Goal: Task Accomplishment & Management: Complete application form

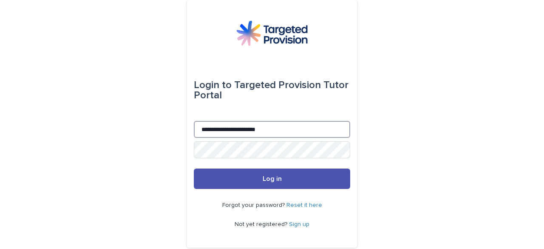
drag, startPoint x: 287, startPoint y: 130, endPoint x: 179, endPoint y: 133, distance: 108.0
click at [179, 133] on div "**********" at bounding box center [272, 135] width 544 height 271
type input "**********"
click at [194, 168] on button "Log in" at bounding box center [272, 178] width 156 height 20
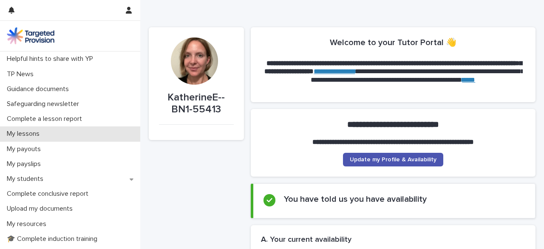
scroll to position [53, 0]
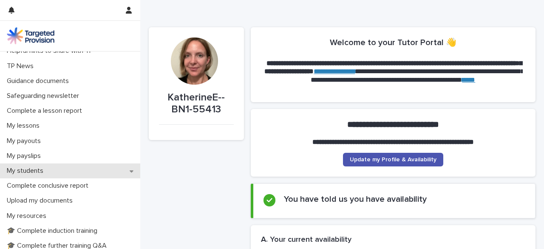
click at [126, 175] on div "My students" at bounding box center [70, 170] width 140 height 15
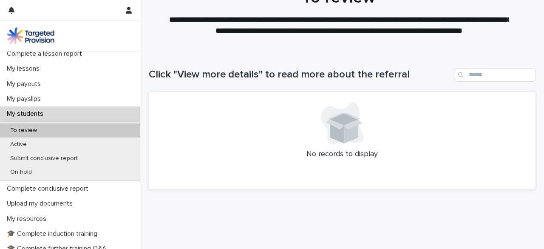
scroll to position [48, 0]
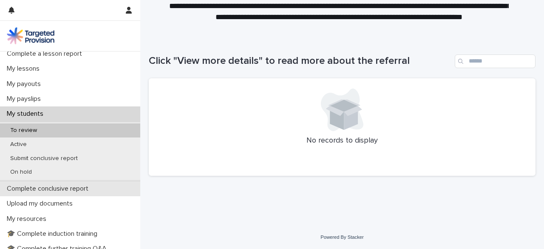
click at [81, 189] on p "Complete conclusive report" at bounding box center [49, 189] width 92 height 8
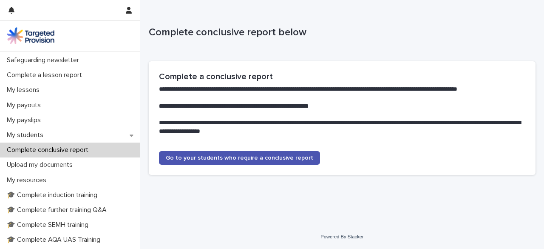
scroll to position [89, 0]
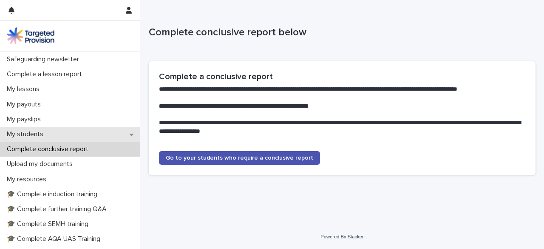
click at [107, 133] on div "My students" at bounding box center [70, 134] width 140 height 15
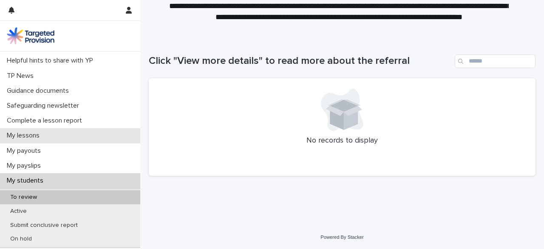
scroll to position [54, 0]
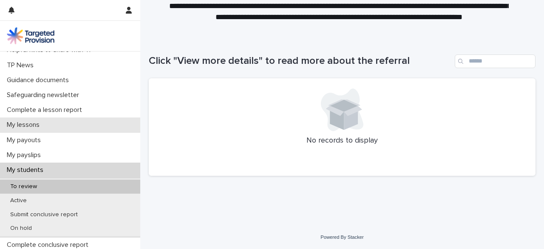
click at [61, 126] on div "My lessons" at bounding box center [70, 124] width 140 height 15
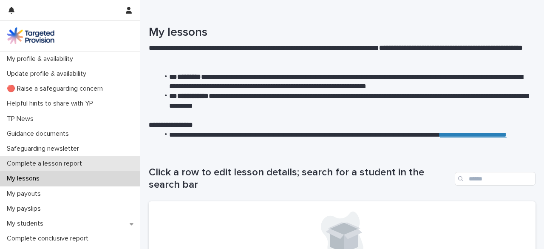
click at [83, 159] on p "Complete a lesson report" at bounding box center [45, 163] width 85 height 8
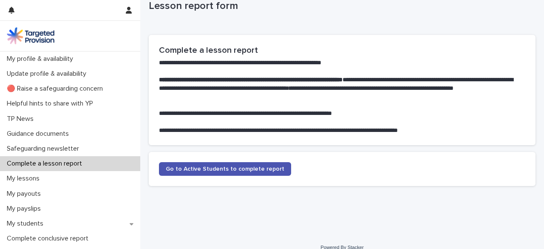
scroll to position [34, 0]
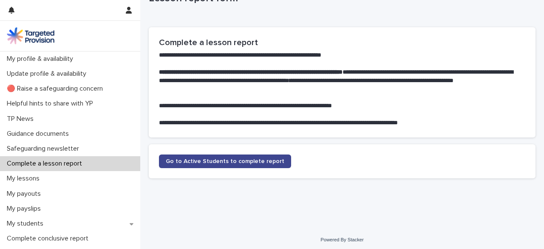
click at [241, 165] on link "Go to Active Students to complete report" at bounding box center [225, 161] width 132 height 14
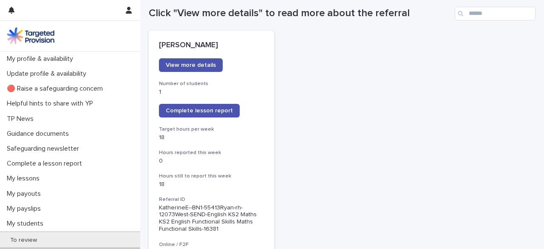
scroll to position [99, 0]
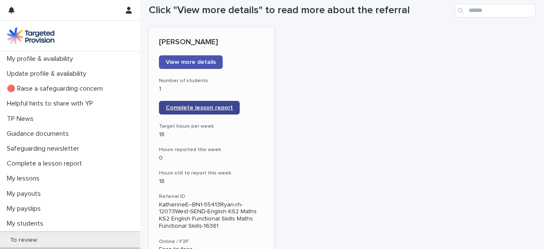
click at [209, 102] on link "Complete lesson report" at bounding box center [199, 108] width 81 height 14
